Goal: Transaction & Acquisition: Purchase product/service

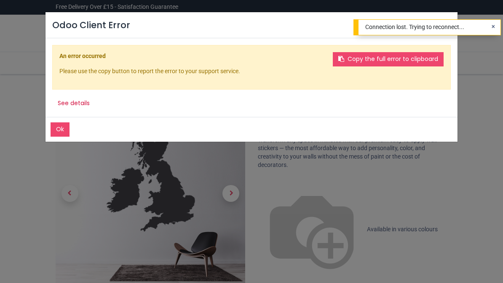
click at [232, 192] on div "Odoo Client Error Ok Copy the full error to clipboard An error occurred Please …" at bounding box center [251, 141] width 503 height 283
click at [62, 130] on button "Ok" at bounding box center [60, 129] width 19 height 14
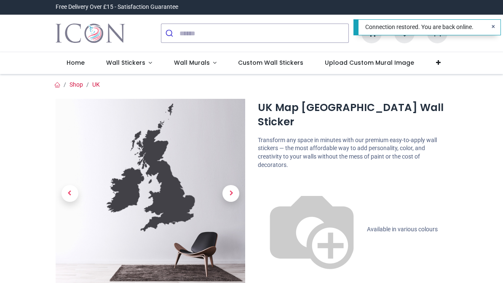
click at [234, 193] on span "Next" at bounding box center [230, 193] width 17 height 17
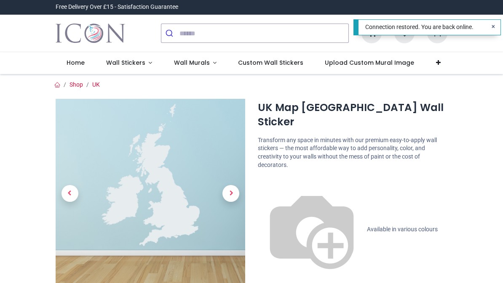
click at [232, 195] on span "Next" at bounding box center [230, 193] width 17 height 17
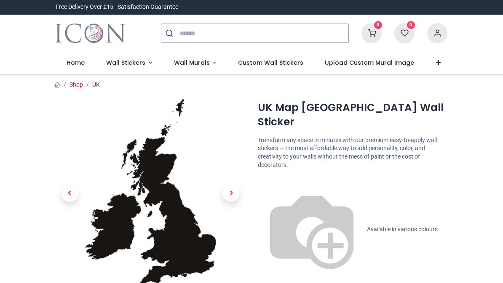
click at [235, 195] on span "Next" at bounding box center [230, 193] width 17 height 17
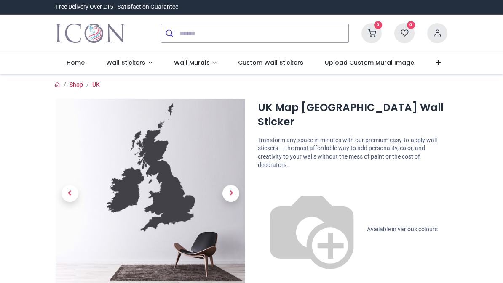
click at [230, 190] on span "Next" at bounding box center [230, 193] width 17 height 17
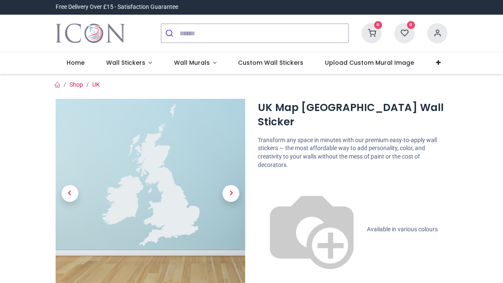
click at [233, 195] on span "Next" at bounding box center [230, 193] width 17 height 17
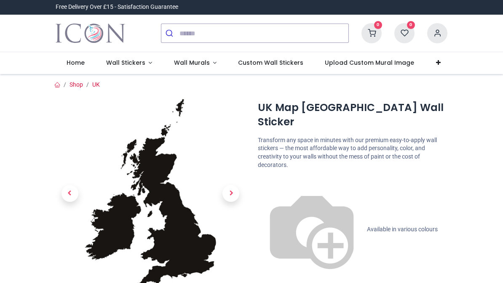
click at [230, 194] on span "Next" at bounding box center [230, 193] width 17 height 17
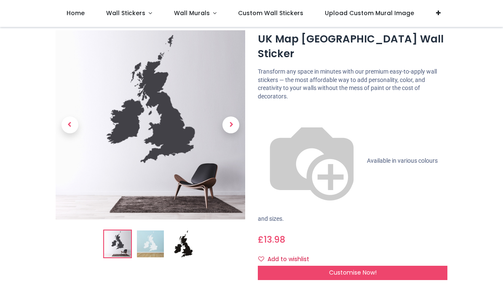
scroll to position [22, 0]
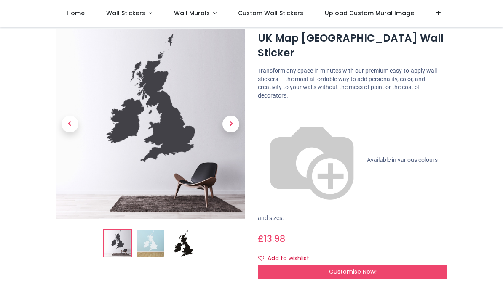
click at [362, 268] on span "Customise Now!" at bounding box center [353, 272] width 48 height 8
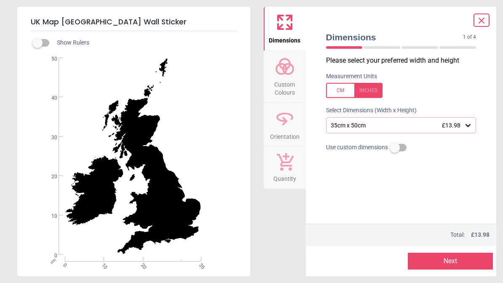
click at [457, 260] on button "Next" at bounding box center [449, 261] width 85 height 17
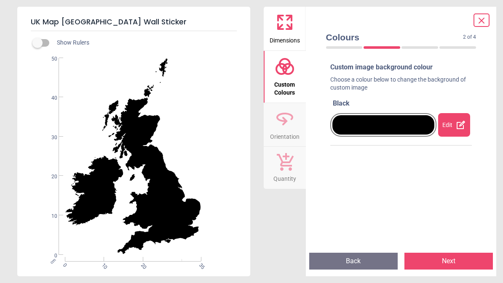
click at [459, 124] on icon at bounding box center [460, 125] width 10 height 10
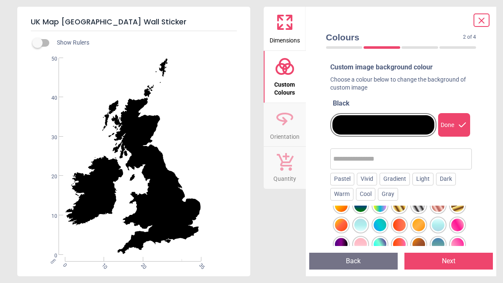
scroll to position [322, 0]
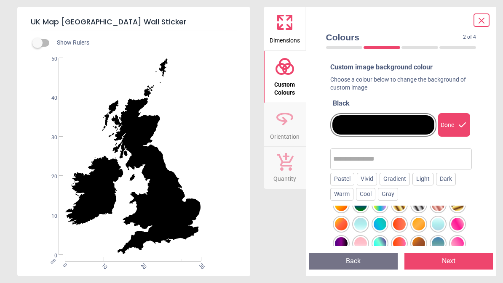
click at [418, 221] on div at bounding box center [418, 224] width 13 height 13
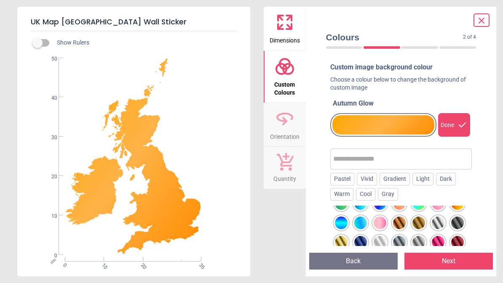
scroll to position [477, 0]
click at [421, 220] on div at bounding box center [418, 223] width 13 height 13
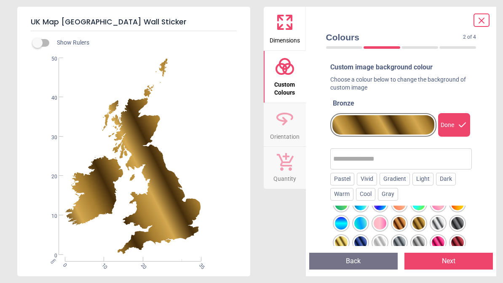
click at [342, 242] on div at bounding box center [341, 243] width 13 height 13
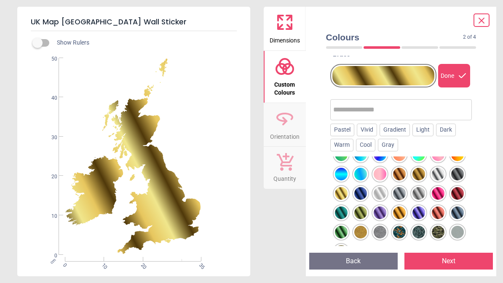
scroll to position [50, 0]
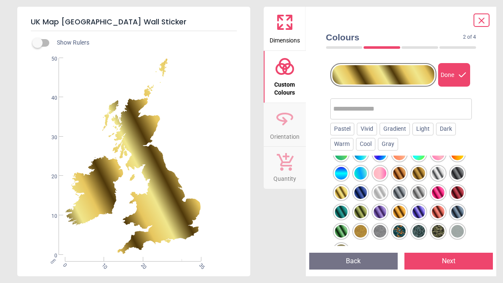
click at [402, 210] on div at bounding box center [399, 212] width 13 height 13
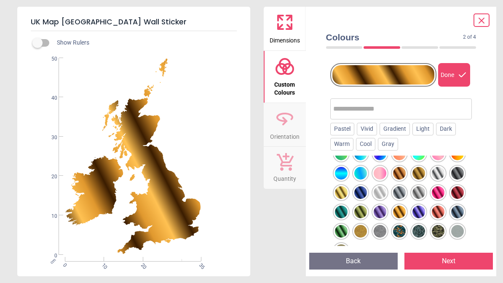
click at [401, 210] on div at bounding box center [399, 212] width 13 height 13
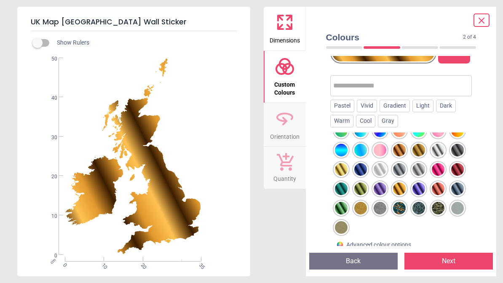
scroll to position [73, 0]
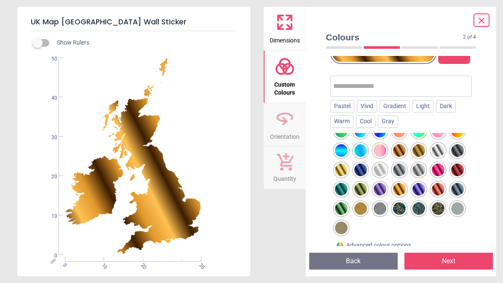
click at [361, 208] on div at bounding box center [360, 208] width 13 height 13
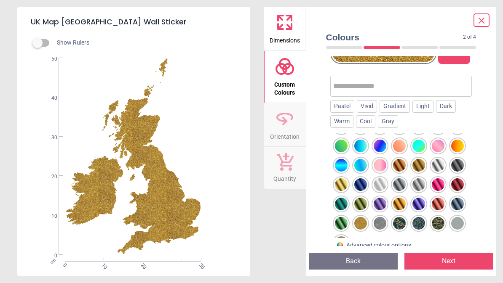
scroll to position [463, 0]
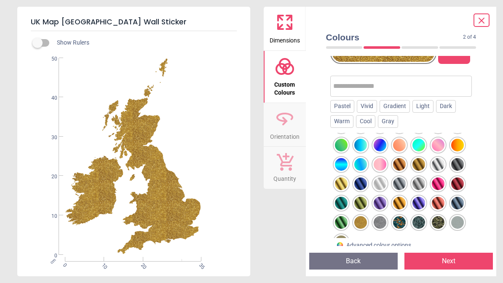
click at [345, 104] on div "Pastel" at bounding box center [342, 106] width 24 height 13
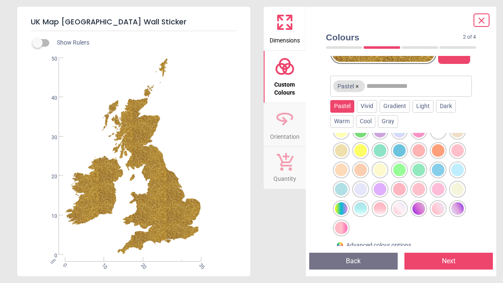
click at [371, 104] on div "Vivid" at bounding box center [367, 106] width 20 height 13
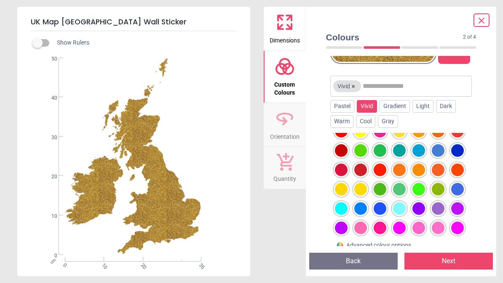
click at [405, 105] on div "Gradient" at bounding box center [394, 106] width 30 height 13
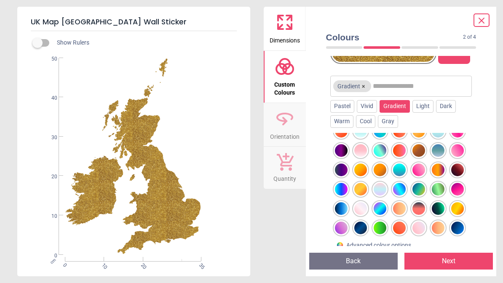
click at [432, 106] on div "Light" at bounding box center [422, 106] width 21 height 13
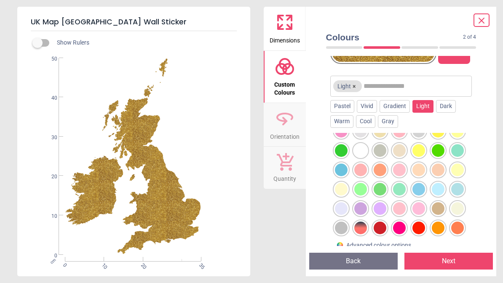
click at [453, 105] on div "Dark" at bounding box center [446, 106] width 20 height 13
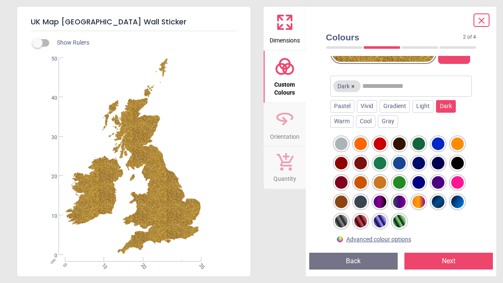
scroll to position [0, 0]
click at [348, 121] on div "Warm" at bounding box center [341, 121] width 23 height 13
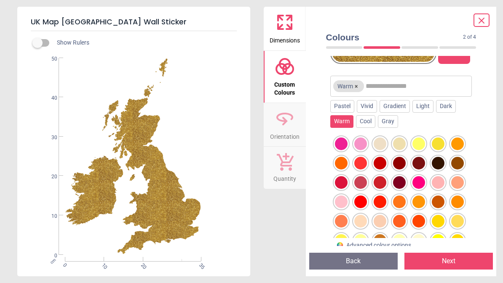
click at [368, 120] on div "Cool" at bounding box center [365, 121] width 19 height 13
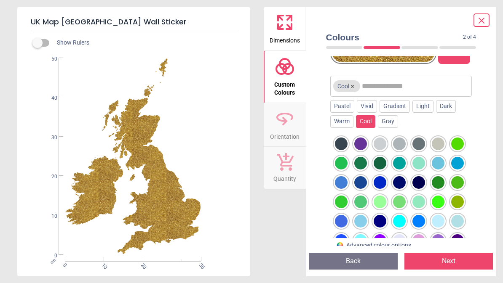
click at [349, 118] on div "Warm" at bounding box center [341, 121] width 23 height 13
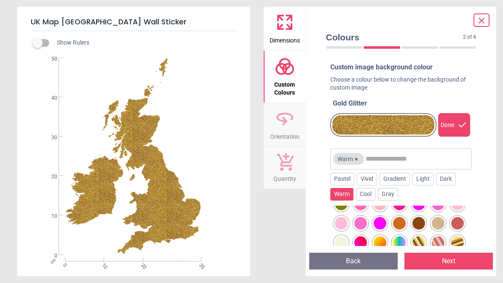
click at [343, 176] on div "Pastel" at bounding box center [342, 179] width 24 height 13
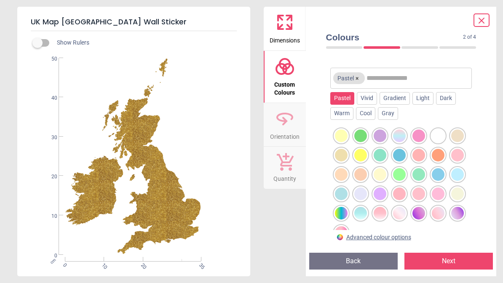
click at [445, 259] on button "Next" at bounding box center [448, 261] width 88 height 17
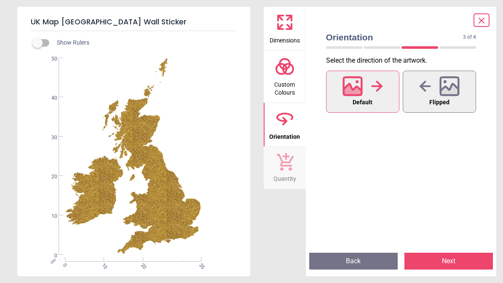
click at [451, 259] on button "Next" at bounding box center [448, 261] width 88 height 17
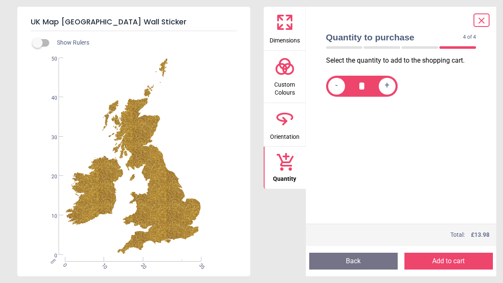
click at [455, 261] on button "Add to cart" at bounding box center [448, 261] width 88 height 17
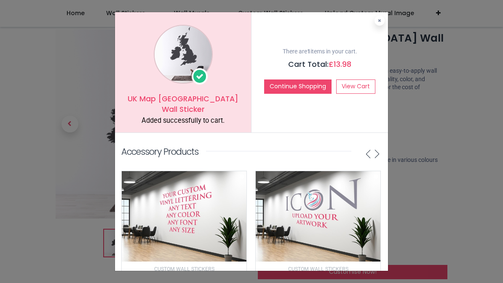
click at [383, 19] on button at bounding box center [379, 21] width 10 height 10
